Goal: Task Accomplishment & Management: Complete application form

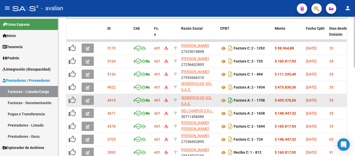
scroll to position [191, 0]
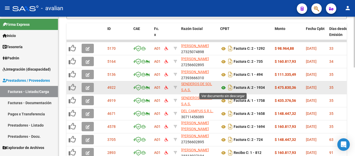
click at [222, 87] on icon at bounding box center [223, 87] width 7 height 6
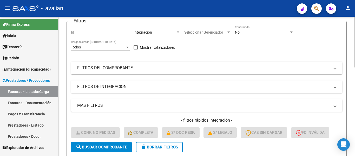
scroll to position [61, 0]
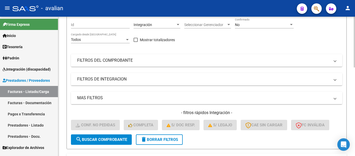
click at [268, 97] on mat-panel-title "MAS FILTROS" at bounding box center [203, 98] width 253 height 6
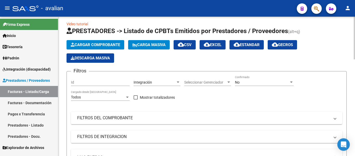
scroll to position [0, 0]
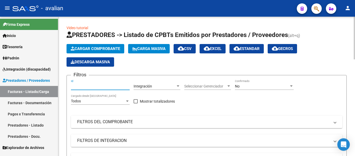
click at [100, 87] on input "Id" at bounding box center [100, 86] width 59 height 4
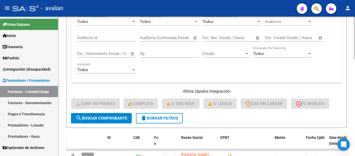
scroll to position [156, 0]
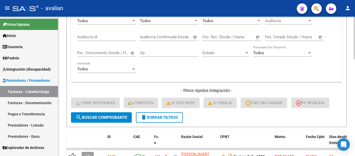
click at [92, 118] on span "search Buscar Comprobante" at bounding box center [101, 117] width 51 height 5
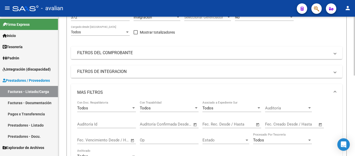
scroll to position [35, 0]
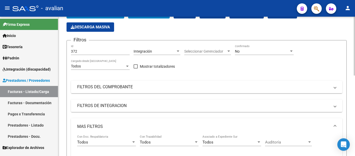
click at [337, 125] on mat-expansion-panel-header "MAS FILTROS" at bounding box center [206, 126] width 271 height 17
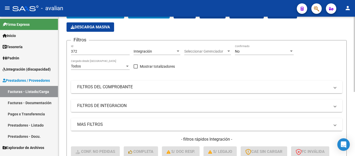
click at [94, 51] on input "372" at bounding box center [100, 51] width 59 height 4
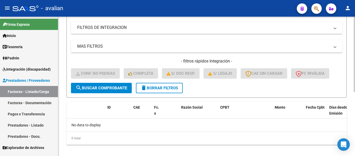
type input "373"
click at [104, 90] on span "search Buscar Comprobante" at bounding box center [101, 88] width 51 height 5
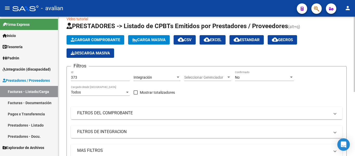
scroll to position [0, 0]
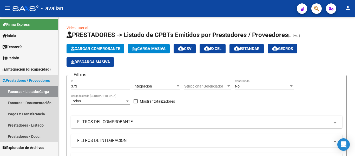
click at [29, 91] on link "Facturas - Listado/Carga" at bounding box center [29, 91] width 58 height 11
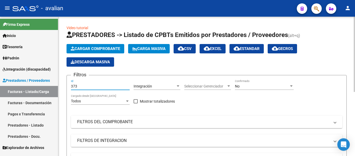
drag, startPoint x: 80, startPoint y: 86, endPoint x: 66, endPoint y: 84, distance: 13.8
click at [66, 84] on div "Video tutorial PRESTADORES -> Listado de CPBTs Emitidos por Prestadores / Prove…" at bounding box center [206, 145] width 297 height 257
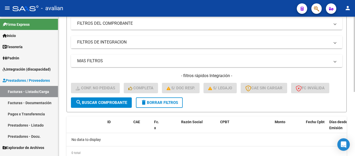
scroll to position [118, 0]
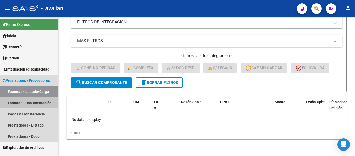
click at [17, 102] on link "Facturas - Documentación" at bounding box center [29, 102] width 58 height 11
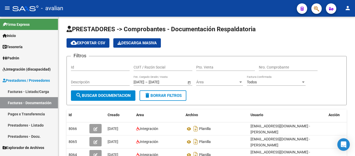
click at [25, 90] on link "Facturas - Listado/Carga" at bounding box center [29, 91] width 58 height 11
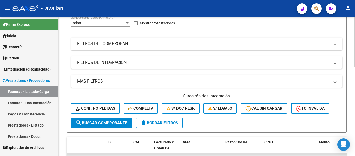
scroll to position [104, 0]
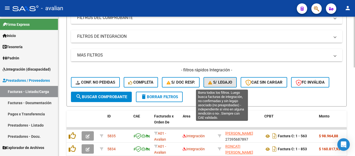
click at [222, 84] on span "S/ legajo" at bounding box center [220, 82] width 24 height 5
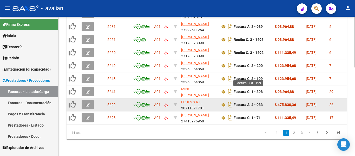
scroll to position [243, 0]
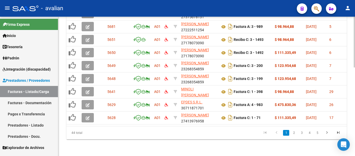
drag, startPoint x: 310, startPoint y: 133, endPoint x: 298, endPoint y: 133, distance: 12.0
click at [310, 132] on link "4" at bounding box center [309, 133] width 6 height 6
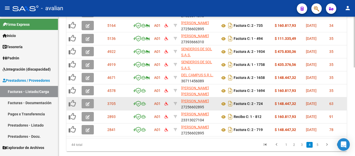
scroll to position [217, 0]
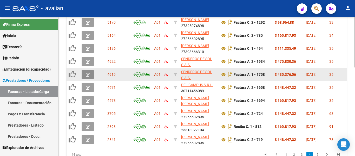
click at [87, 74] on icon "button" at bounding box center [88, 75] width 4 height 4
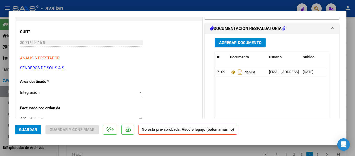
scroll to position [0, 0]
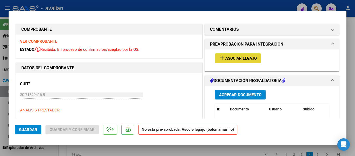
click at [219, 61] on mat-icon "add" at bounding box center [222, 58] width 6 height 6
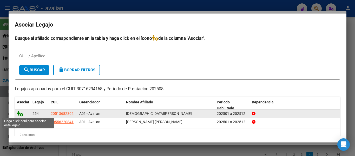
click at [18, 114] on icon at bounding box center [20, 113] width 6 height 6
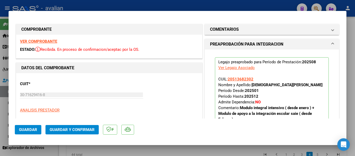
click at [25, 129] on span "Guardar" at bounding box center [28, 129] width 18 height 5
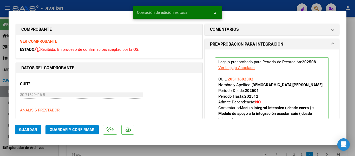
type input "$ 0,00"
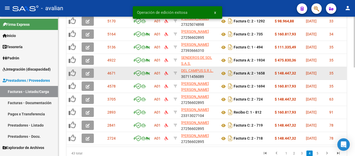
scroll to position [217, 0]
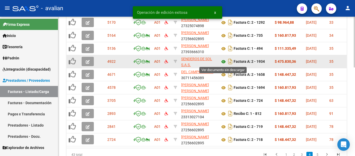
click at [224, 61] on icon at bounding box center [223, 61] width 7 height 6
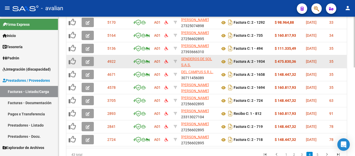
click at [90, 62] on button "button" at bounding box center [88, 61] width 12 height 9
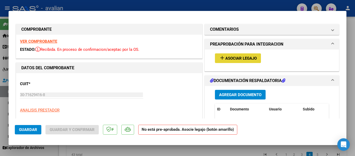
click at [248, 56] on span "Asociar Legajo" at bounding box center [240, 58] width 31 height 5
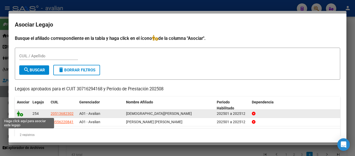
click at [21, 113] on icon at bounding box center [20, 113] width 6 height 6
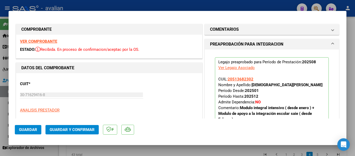
click at [28, 130] on span "Guardar" at bounding box center [28, 129] width 18 height 5
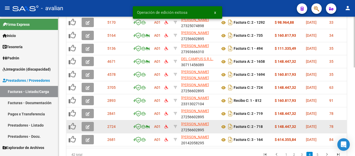
scroll to position [191, 0]
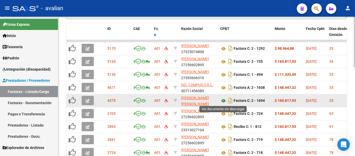
click at [223, 102] on icon at bounding box center [223, 100] width 7 height 6
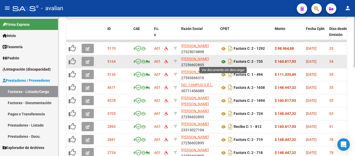
click at [224, 60] on icon at bounding box center [223, 61] width 7 height 6
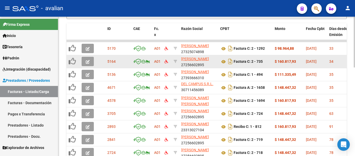
scroll to position [0, 0]
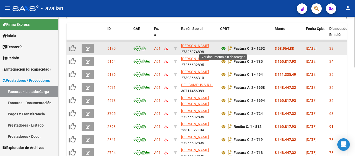
click at [225, 48] on icon at bounding box center [223, 48] width 7 height 6
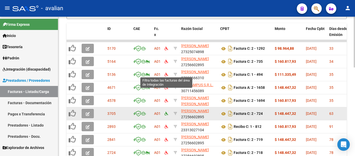
scroll to position [243, 0]
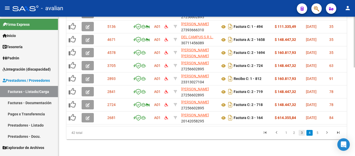
click at [302, 134] on link "3" at bounding box center [302, 133] width 6 height 6
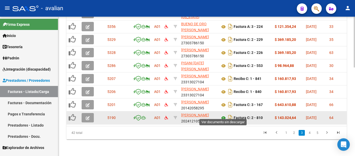
click at [222, 115] on icon at bounding box center [223, 118] width 7 height 6
click at [89, 116] on icon "button" at bounding box center [88, 118] width 4 height 4
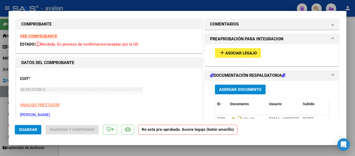
scroll to position [0, 0]
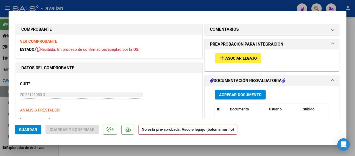
type input "$ 0,00"
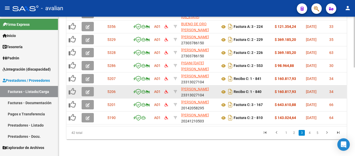
scroll to position [243, 0]
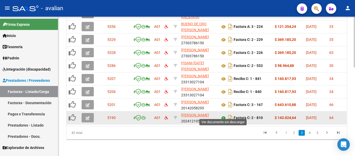
click at [224, 115] on icon at bounding box center [223, 118] width 7 height 6
click at [87, 116] on icon "button" at bounding box center [88, 118] width 4 height 4
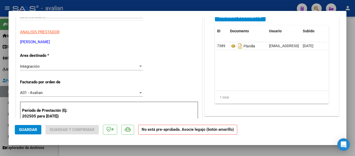
scroll to position [104, 0]
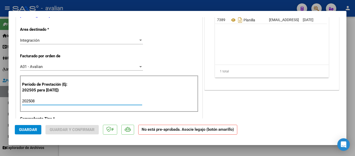
drag, startPoint x: 36, startPoint y: 99, endPoint x: 54, endPoint y: 107, distance: 19.8
click at [36, 100] on input "202508" at bounding box center [82, 101] width 120 height 5
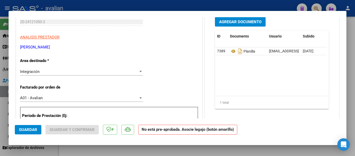
scroll to position [52, 0]
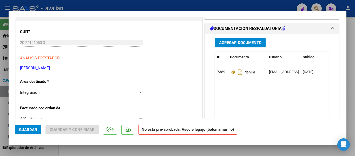
type input "202507"
click at [63, 94] on div "Integración" at bounding box center [79, 92] width 118 height 5
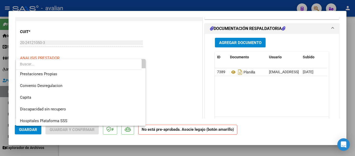
scroll to position [50, 0]
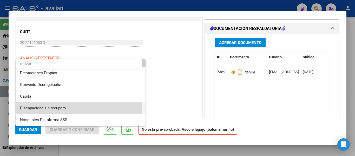
click at [70, 106] on span "Discapacidad sin recupero" at bounding box center [80, 108] width 121 height 12
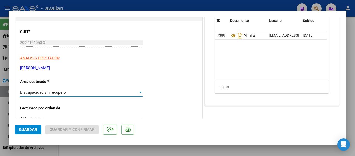
click at [31, 128] on span "Guardar" at bounding box center [28, 129] width 18 height 5
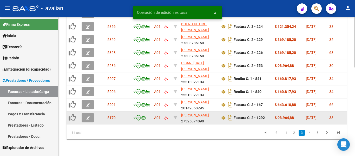
scroll to position [243, 0]
click at [224, 115] on icon at bounding box center [223, 118] width 7 height 6
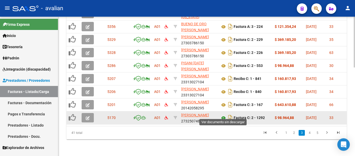
click at [223, 115] on icon at bounding box center [223, 118] width 7 height 6
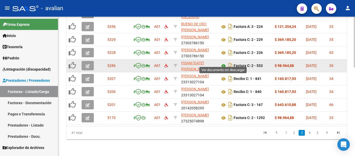
click at [225, 63] on icon at bounding box center [223, 66] width 7 height 6
click at [88, 64] on icon "button" at bounding box center [88, 66] width 4 height 4
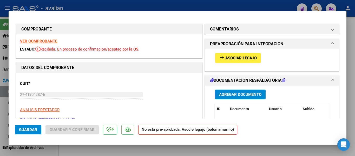
scroll to position [0, 0]
click at [237, 62] on button "add Asociar Legajo" at bounding box center [238, 58] width 46 height 10
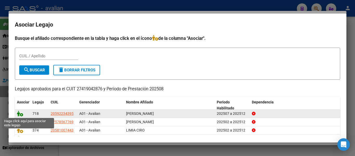
click at [21, 113] on icon at bounding box center [20, 113] width 6 height 6
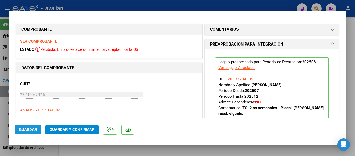
click at [25, 128] on span "Guardar" at bounding box center [28, 129] width 18 height 5
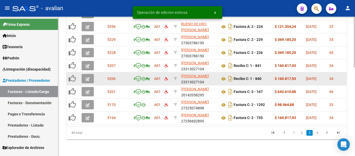
scroll to position [243, 0]
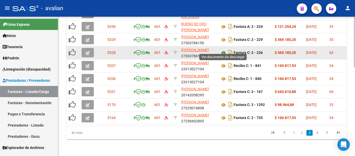
click at [222, 50] on icon at bounding box center [223, 53] width 7 height 6
click at [89, 51] on icon "button" at bounding box center [88, 53] width 4 height 4
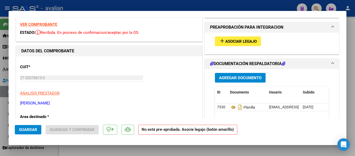
scroll to position [26, 0]
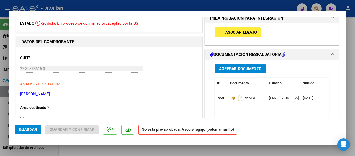
click at [232, 33] on span "Asociar Legajo" at bounding box center [240, 32] width 31 height 5
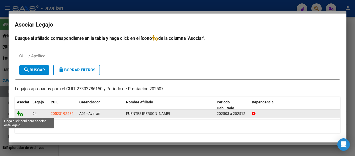
click at [22, 114] on icon at bounding box center [20, 113] width 6 height 6
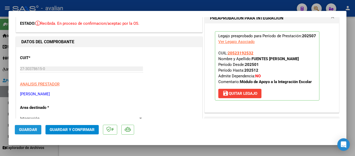
drag, startPoint x: 27, startPoint y: 129, endPoint x: 32, endPoint y: 106, distance: 23.3
click at [27, 129] on span "Guardar" at bounding box center [28, 129] width 18 height 5
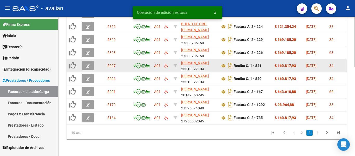
scroll to position [243, 0]
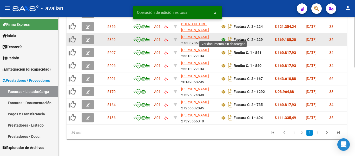
click at [223, 37] on icon at bounding box center [223, 40] width 7 height 6
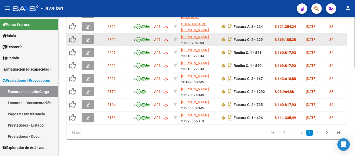
click at [90, 35] on button "button" at bounding box center [88, 39] width 12 height 9
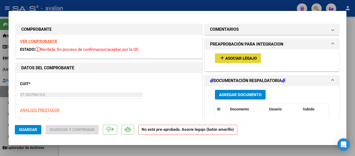
click at [239, 58] on span "Asociar Legajo" at bounding box center [240, 58] width 31 height 5
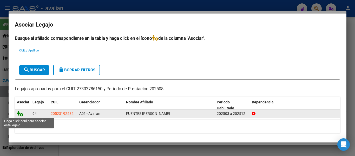
click at [21, 113] on icon at bounding box center [20, 113] width 6 height 6
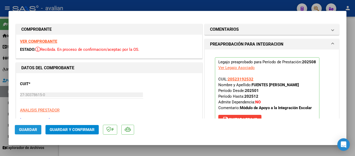
click at [24, 130] on span "Guardar" at bounding box center [28, 129] width 18 height 5
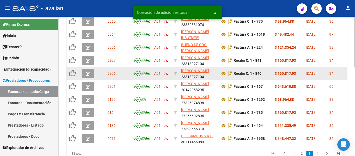
scroll to position [217, 0]
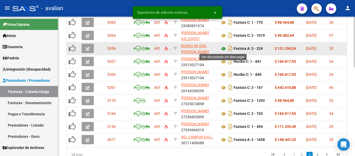
click at [224, 48] on icon at bounding box center [223, 48] width 7 height 6
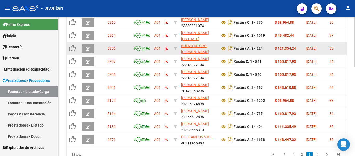
click at [90, 47] on button "button" at bounding box center [88, 48] width 12 height 9
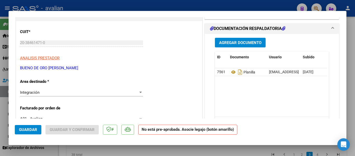
scroll to position [26, 0]
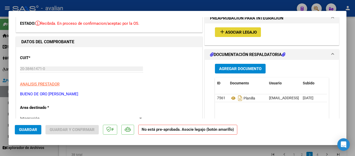
click at [232, 31] on span "Asociar Legajo" at bounding box center [240, 32] width 31 height 5
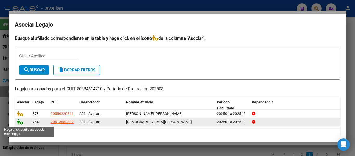
click at [20, 122] on icon at bounding box center [20, 122] width 6 height 6
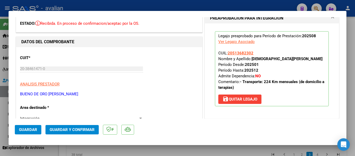
click at [30, 130] on span "Guardar" at bounding box center [28, 129] width 18 height 5
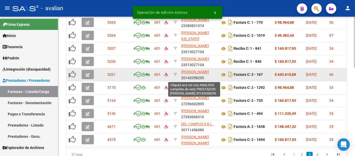
scroll to position [191, 0]
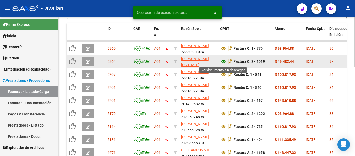
click at [223, 63] on icon at bounding box center [223, 61] width 7 height 6
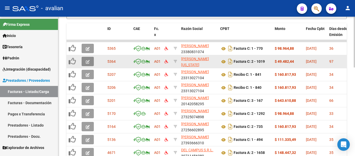
click at [89, 61] on icon "button" at bounding box center [88, 62] width 4 height 4
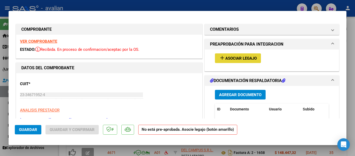
click at [228, 60] on span "Asociar Legajo" at bounding box center [240, 58] width 31 height 5
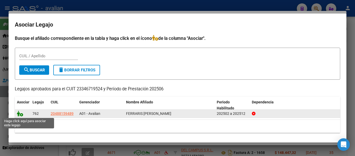
click at [22, 116] on icon at bounding box center [20, 113] width 6 height 6
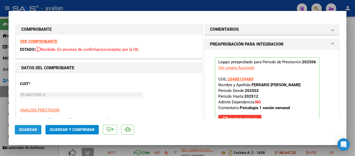
click at [28, 129] on span "Guardar" at bounding box center [28, 129] width 18 height 5
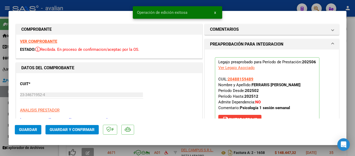
type input "$ 0,00"
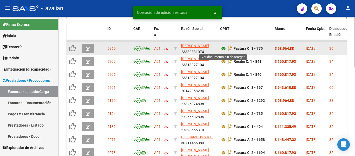
click at [223, 50] on icon at bounding box center [223, 48] width 7 height 6
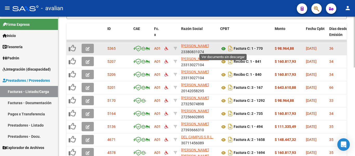
click at [223, 48] on icon at bounding box center [223, 48] width 7 height 6
click at [88, 49] on icon "button" at bounding box center [88, 49] width 4 height 4
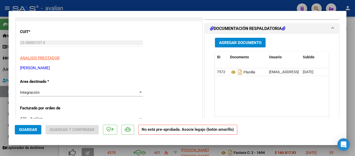
scroll to position [78, 0]
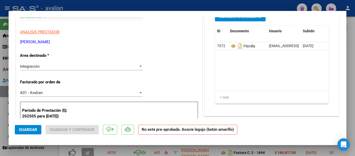
click at [90, 66] on div "Integración" at bounding box center [79, 66] width 118 height 5
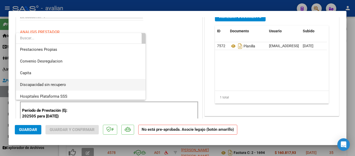
scroll to position [50, 0]
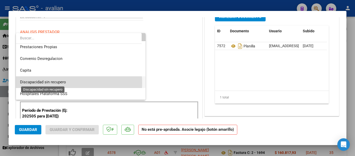
click at [58, 83] on span "Discapacidad sin recupero" at bounding box center [43, 82] width 46 height 5
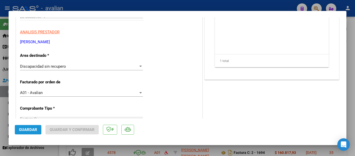
click at [20, 129] on span "Guardar" at bounding box center [28, 129] width 18 height 5
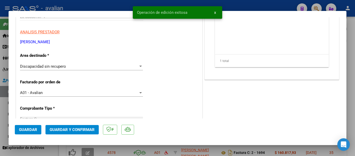
type input "$ 0,00"
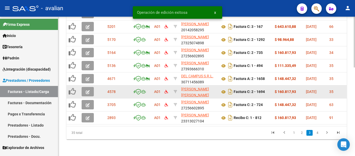
scroll to position [243, 0]
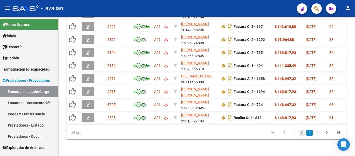
click at [299, 131] on link "2" at bounding box center [302, 133] width 6 height 6
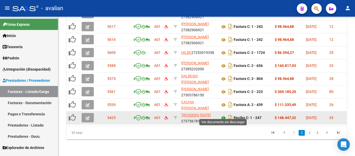
click at [222, 115] on icon at bounding box center [223, 118] width 7 height 6
click at [87, 116] on icon "button" at bounding box center [88, 118] width 4 height 4
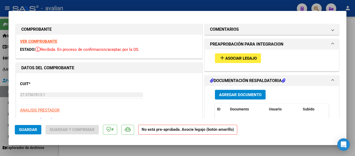
click at [244, 52] on div "add Asociar Legajo" at bounding box center [272, 57] width 122 height 17
click at [245, 56] on span "add Asociar Legajo" at bounding box center [238, 58] width 38 height 5
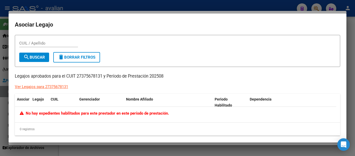
drag, startPoint x: 75, startPoint y: 77, endPoint x: 102, endPoint y: 78, distance: 26.5
click at [102, 78] on p "Legajos aprobados para el CUIT 27375678131 y Período de Prestación 202508" at bounding box center [177, 76] width 325 height 6
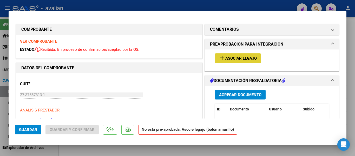
type input "$ 0,00"
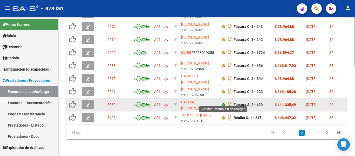
click at [223, 102] on icon at bounding box center [223, 105] width 7 height 6
click at [90, 100] on button "button" at bounding box center [88, 104] width 12 height 9
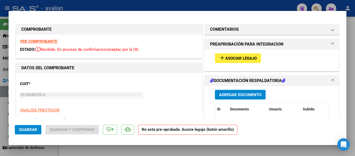
click at [239, 59] on span "Asociar Legajo" at bounding box center [240, 58] width 31 height 5
type input "$ 0,00"
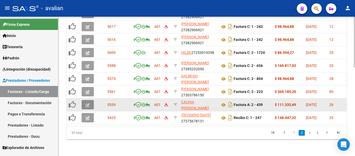
click at [89, 103] on icon "button" at bounding box center [88, 105] width 4 height 4
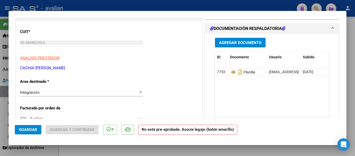
scroll to position [78, 0]
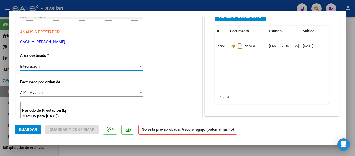
click at [74, 66] on div "Integración" at bounding box center [79, 66] width 118 height 5
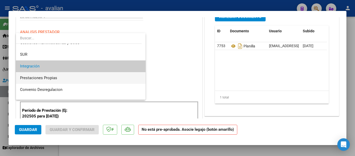
scroll to position [50, 0]
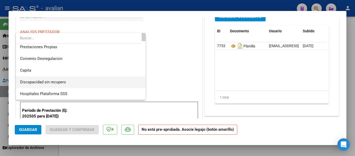
click at [67, 82] on span "Discapacidad sin recupero" at bounding box center [80, 82] width 121 height 12
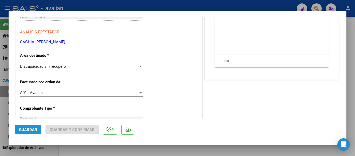
click at [17, 128] on button "Guardar" at bounding box center [28, 129] width 27 height 9
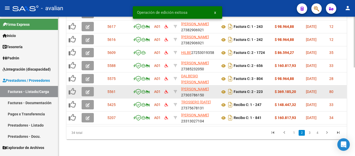
scroll to position [243, 0]
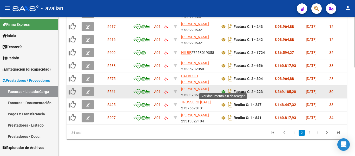
click at [222, 89] on icon at bounding box center [223, 92] width 7 height 6
click at [83, 89] on button "button" at bounding box center [88, 91] width 12 height 9
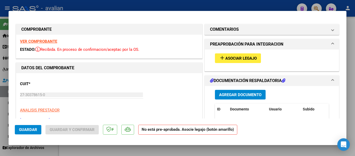
scroll to position [26, 0]
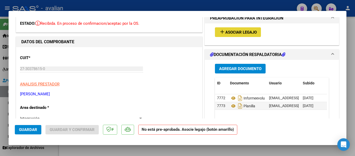
click at [251, 32] on span "Asociar Legajo" at bounding box center [240, 32] width 31 height 5
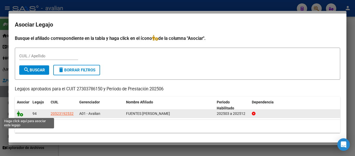
click at [19, 114] on icon at bounding box center [20, 113] width 6 height 6
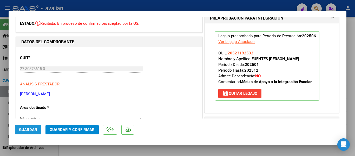
click at [27, 129] on span "Guardar" at bounding box center [28, 129] width 18 height 5
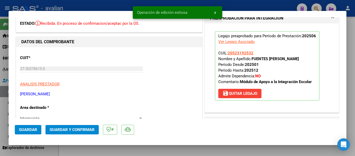
drag, startPoint x: 71, startPoint y: 92, endPoint x: 18, endPoint y: 88, distance: 52.4
copy p "[PERSON_NAME]"
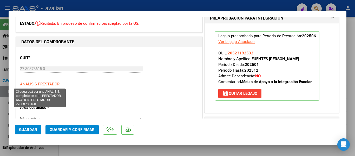
click at [54, 84] on span "ANALISIS PRESTADOR" at bounding box center [40, 84] width 40 height 5
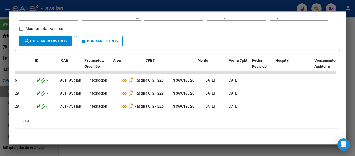
scroll to position [0, 0]
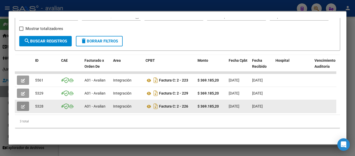
click at [26, 101] on button "button" at bounding box center [23, 105] width 12 height 9
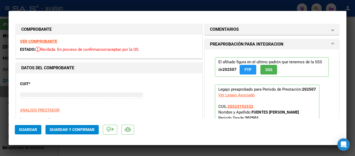
type input "$ 0,00"
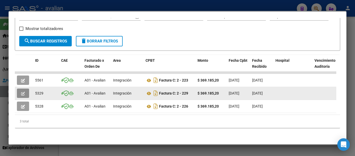
click at [25, 90] on button "button" at bounding box center [23, 92] width 12 height 9
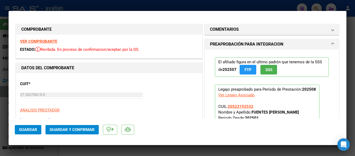
type input "$ 0,00"
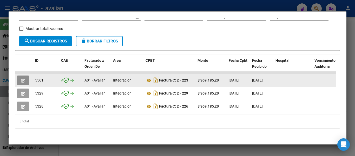
click at [24, 78] on icon "button" at bounding box center [23, 80] width 4 height 4
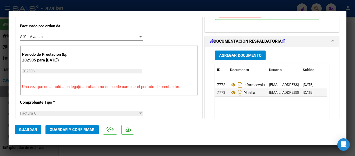
scroll to position [104, 0]
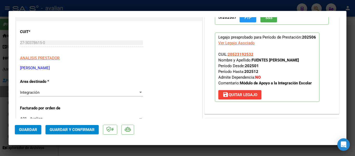
type input "$ 0,00"
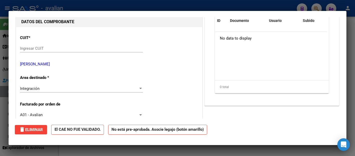
scroll to position [58, 0]
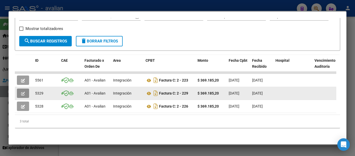
click at [20, 90] on button "button" at bounding box center [23, 92] width 12 height 9
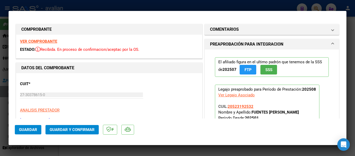
scroll to position [26, 0]
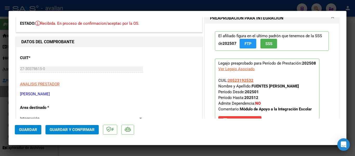
type input "$ 0,00"
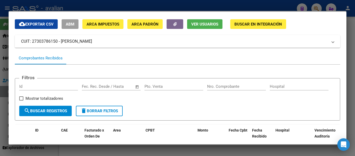
scroll to position [15, 0]
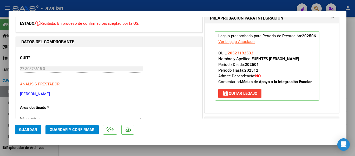
click at [30, 129] on span "Guardar" at bounding box center [28, 129] width 18 height 5
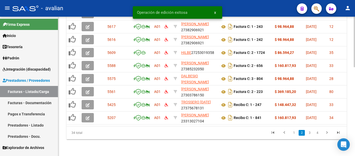
scroll to position [243, 0]
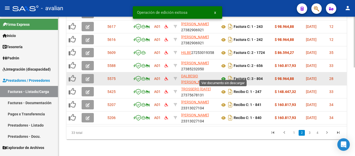
click at [222, 76] on icon at bounding box center [223, 79] width 7 height 6
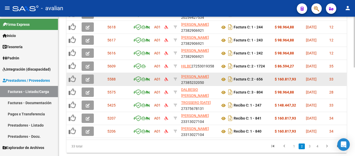
scroll to position [217, 0]
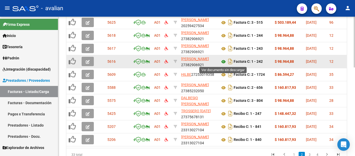
click at [224, 60] on icon at bounding box center [223, 61] width 7 height 6
click at [84, 62] on button "button" at bounding box center [88, 61] width 12 height 9
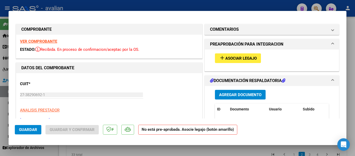
click at [246, 55] on button "add Asociar Legajo" at bounding box center [238, 58] width 46 height 10
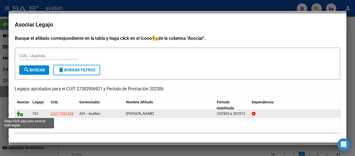
click at [21, 114] on icon at bounding box center [20, 113] width 6 height 6
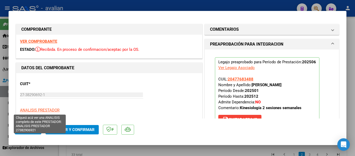
click at [32, 109] on span "ANALISIS PRESTADOR" at bounding box center [40, 110] width 40 height 5
type textarea "27382906921"
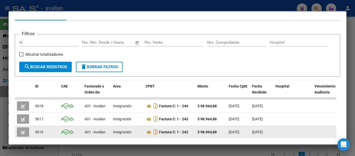
scroll to position [93, 0]
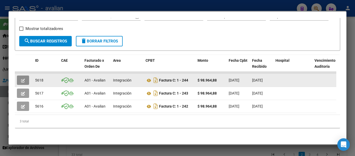
click at [24, 78] on span "button" at bounding box center [23, 80] width 4 height 5
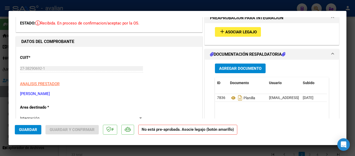
scroll to position [0, 0]
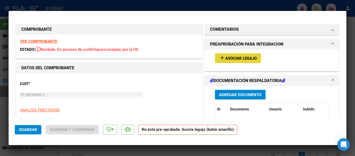
click at [234, 56] on span "Asociar Legajo" at bounding box center [240, 58] width 31 height 5
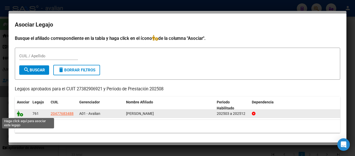
click at [21, 114] on icon at bounding box center [20, 113] width 6 height 6
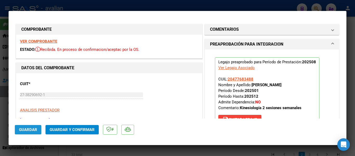
click at [37, 128] on button "Guardar" at bounding box center [28, 129] width 27 height 9
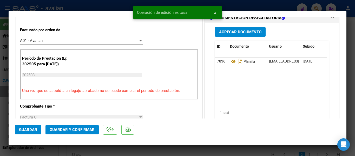
scroll to position [78, 0]
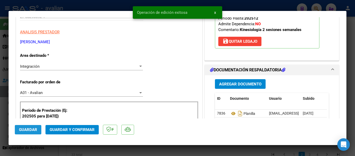
click at [28, 129] on span "Guardar" at bounding box center [28, 129] width 18 height 5
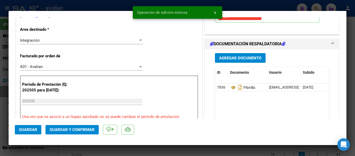
scroll to position [26, 0]
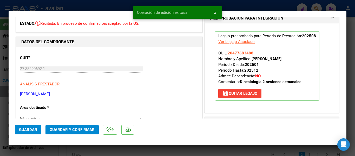
click at [46, 93] on p "[PERSON_NAME]" at bounding box center [109, 94] width 178 height 6
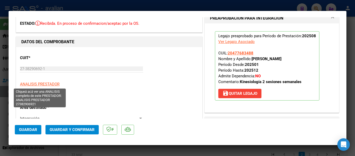
click at [51, 83] on span "ANALISIS PRESTADOR" at bounding box center [40, 84] width 40 height 5
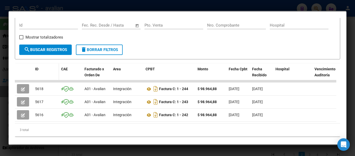
scroll to position [93, 0]
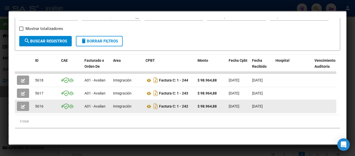
click at [25, 103] on button "button" at bounding box center [23, 105] width 12 height 9
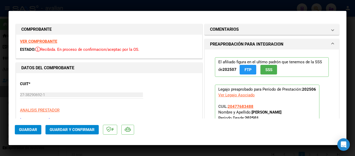
type input "$ 0,00"
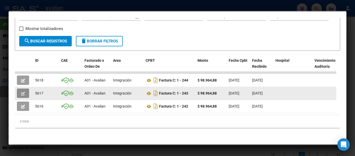
click at [20, 89] on button "button" at bounding box center [23, 92] width 12 height 9
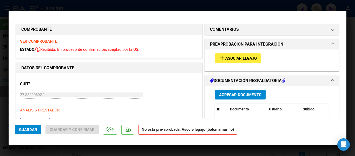
click at [238, 54] on button "add Asociar Legajo" at bounding box center [238, 58] width 46 height 10
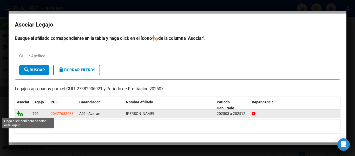
click at [21, 113] on icon at bounding box center [20, 113] width 6 height 6
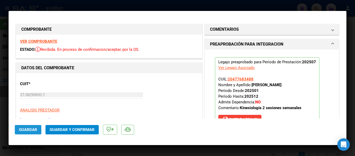
click at [28, 128] on span "Guardar" at bounding box center [28, 129] width 18 height 5
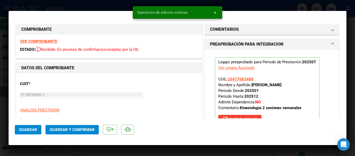
type input "$ 0,00"
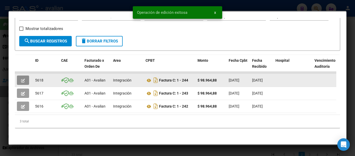
click at [25, 75] on button "button" at bounding box center [23, 79] width 12 height 9
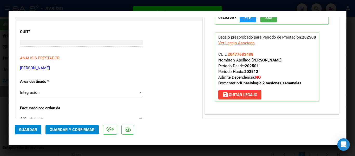
type input "$ 0,00"
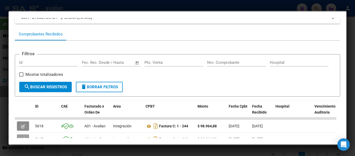
scroll to position [0, 0]
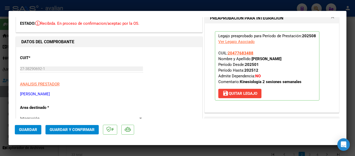
click at [33, 132] on span "Guardar" at bounding box center [28, 129] width 18 height 5
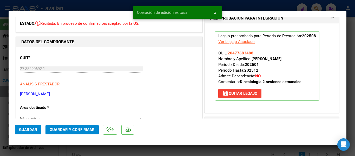
type input "$ 0,00"
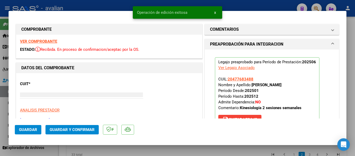
type input "$ 0,00"
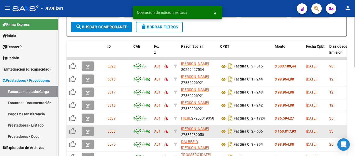
scroll to position [165, 0]
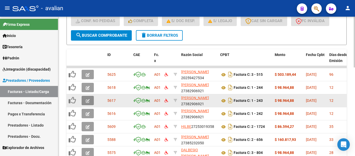
click at [90, 98] on button "button" at bounding box center [88, 100] width 12 height 9
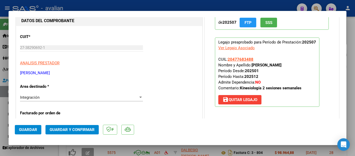
scroll to position [104, 0]
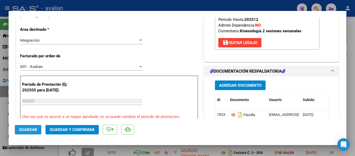
click at [25, 128] on span "Guardar" at bounding box center [28, 129] width 18 height 5
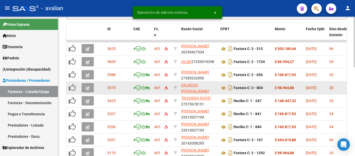
scroll to position [191, 0]
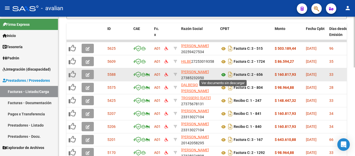
click at [224, 75] on icon at bounding box center [223, 74] width 7 height 6
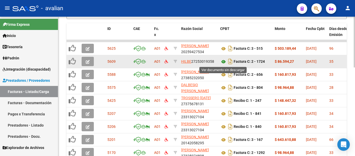
click at [224, 61] on icon at bounding box center [223, 61] width 7 height 6
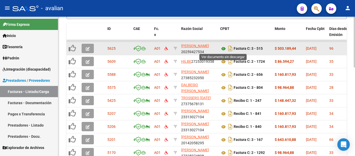
click at [221, 49] on icon at bounding box center [223, 48] width 7 height 6
click at [89, 48] on icon "button" at bounding box center [88, 49] width 4 height 4
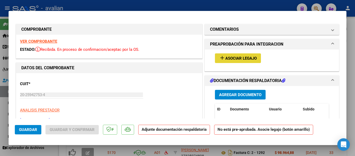
click at [231, 56] on span "Asociar Legajo" at bounding box center [240, 58] width 31 height 5
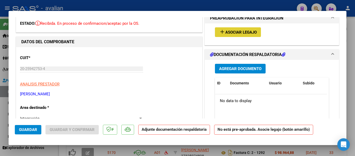
type input "$ 0,00"
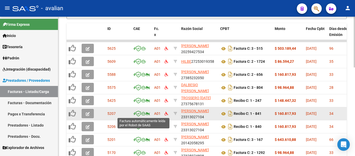
scroll to position [217, 0]
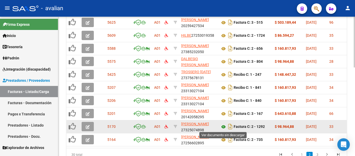
click at [221, 127] on icon at bounding box center [223, 126] width 7 height 6
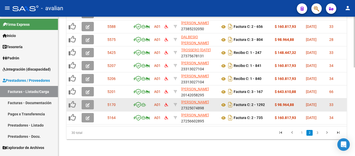
scroll to position [1, 0]
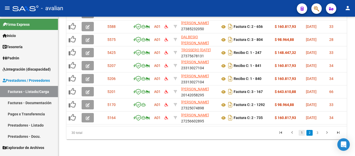
click at [303, 134] on link "1" at bounding box center [302, 133] width 6 height 6
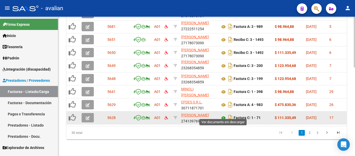
click at [221, 115] on icon at bounding box center [223, 118] width 7 height 6
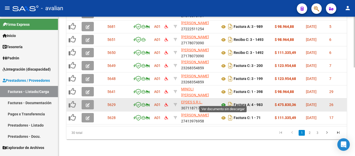
click at [224, 102] on icon at bounding box center [223, 105] width 7 height 6
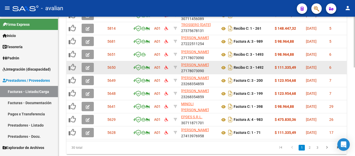
scroll to position [217, 0]
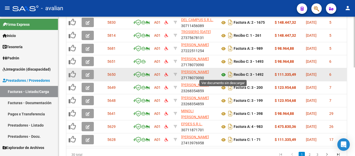
click at [223, 76] on icon at bounding box center [223, 74] width 7 height 6
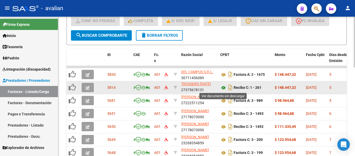
click at [225, 88] on icon at bounding box center [223, 87] width 7 height 6
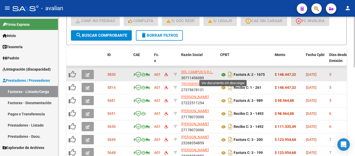
click at [223, 74] on icon at bounding box center [223, 74] width 7 height 6
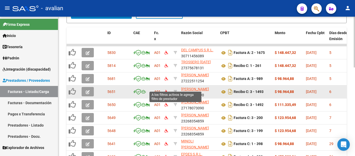
scroll to position [191, 0]
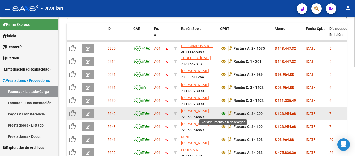
click at [224, 115] on icon at bounding box center [223, 113] width 7 height 6
click at [88, 110] on button "button" at bounding box center [88, 113] width 12 height 9
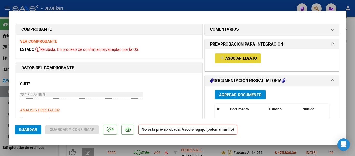
click at [250, 55] on button "add Asociar Legajo" at bounding box center [238, 58] width 46 height 10
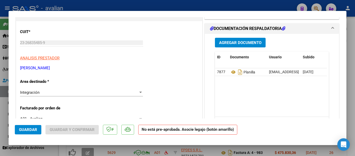
scroll to position [104, 0]
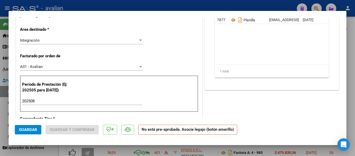
type input "$ 0,00"
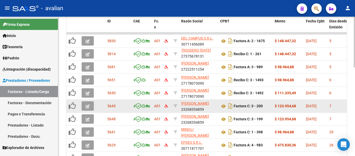
scroll to position [243, 0]
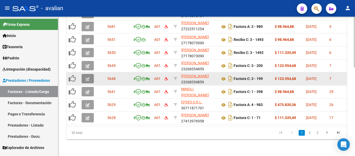
click at [88, 77] on icon "button" at bounding box center [88, 79] width 4 height 4
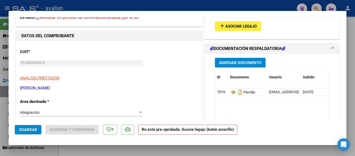
scroll to position [0, 0]
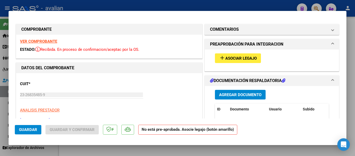
type input "$ 0,00"
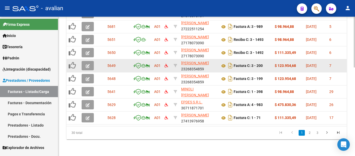
scroll to position [243, 0]
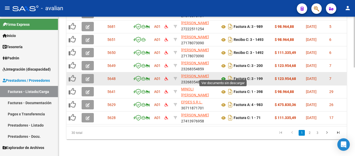
click at [223, 76] on icon at bounding box center [223, 79] width 7 height 6
